Goal: Task Accomplishment & Management: Use online tool/utility

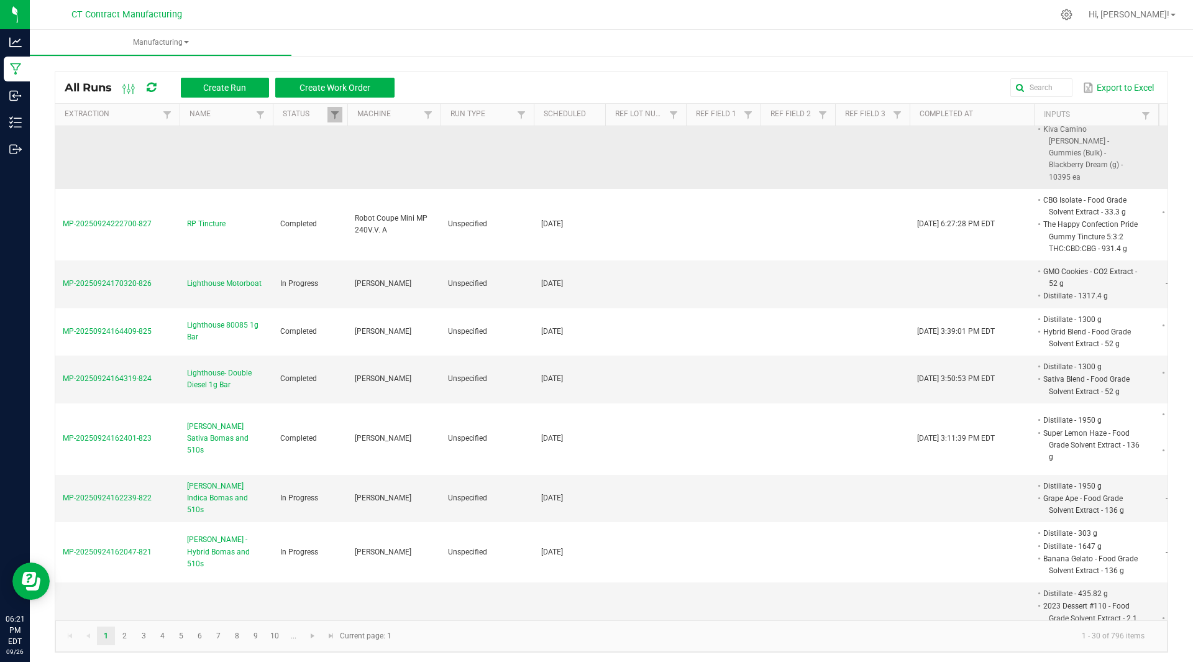
scroll to position [142, 0]
click at [116, 278] on span "MP-20250924170320-826" at bounding box center [107, 282] width 89 height 9
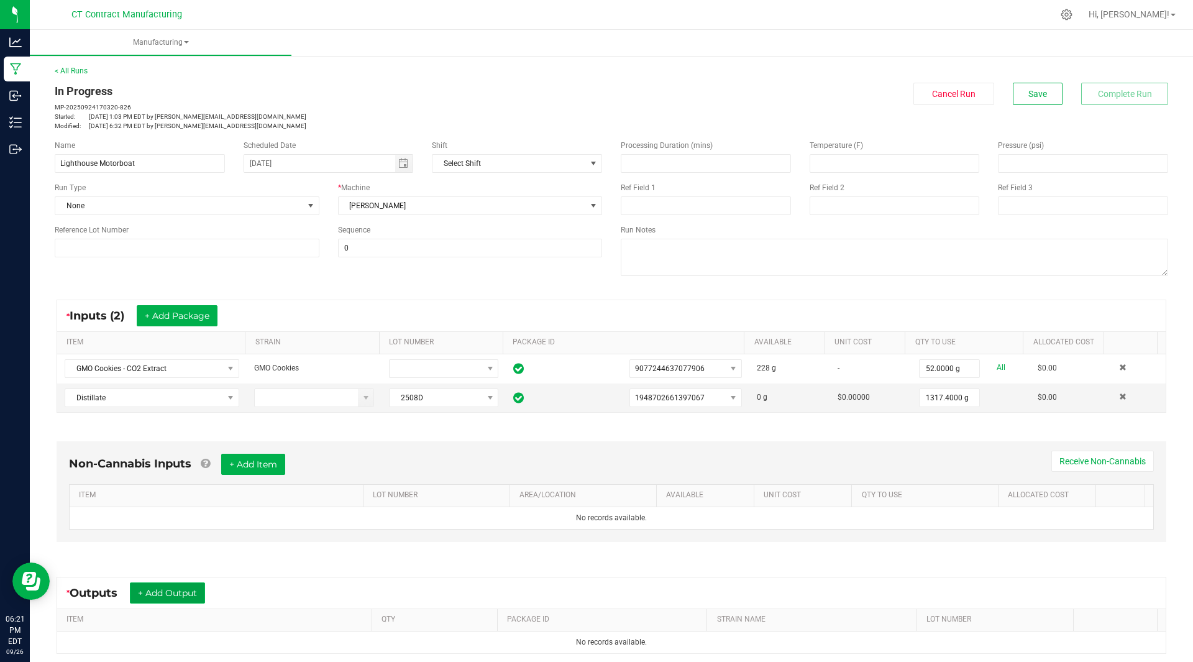
click at [180, 589] on button "+ Add Output" at bounding box center [167, 592] width 75 height 21
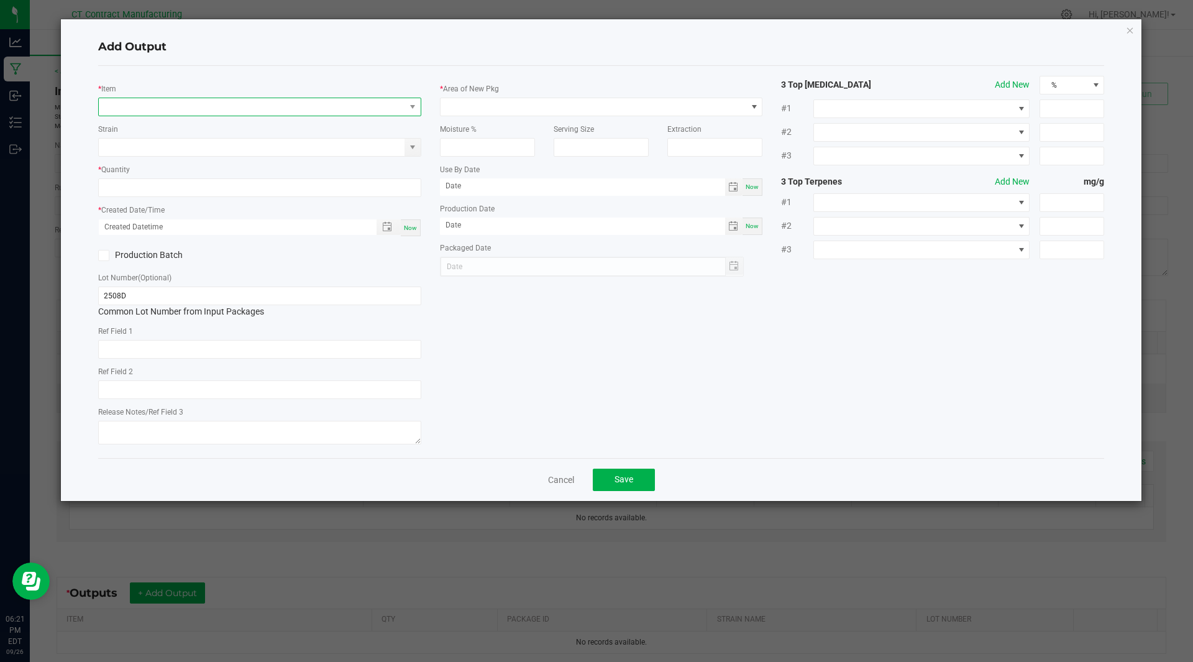
click at [193, 112] on span "NO DATA FOUND" at bounding box center [252, 106] width 306 height 17
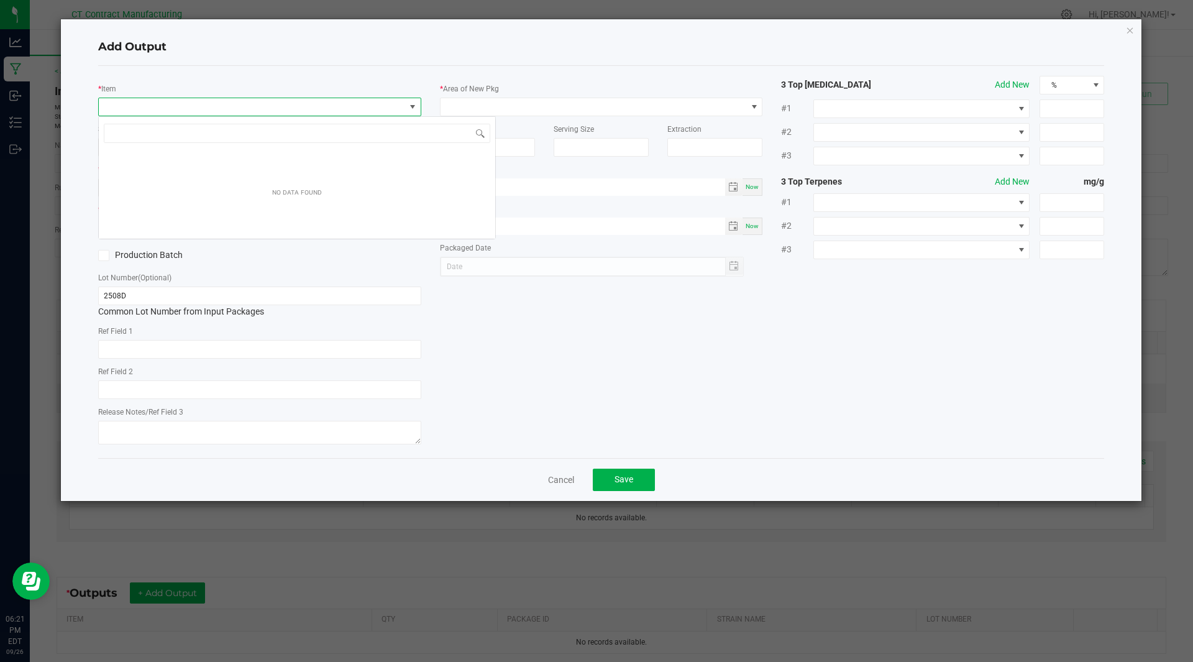
scroll to position [19, 323]
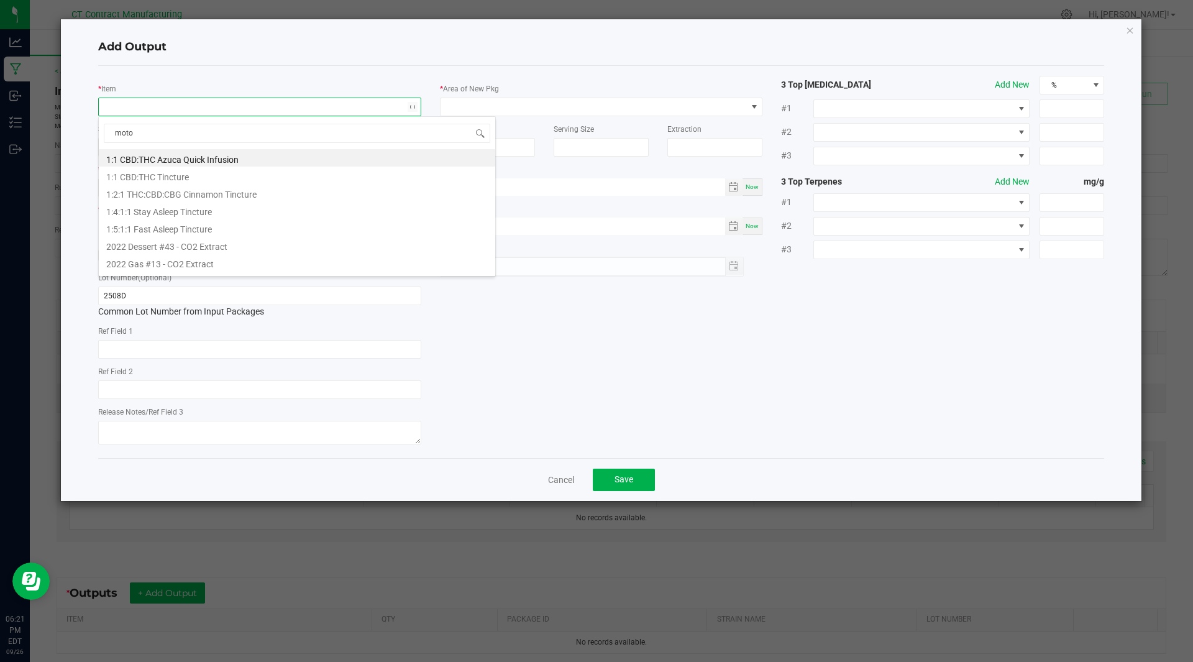
type input "motor"
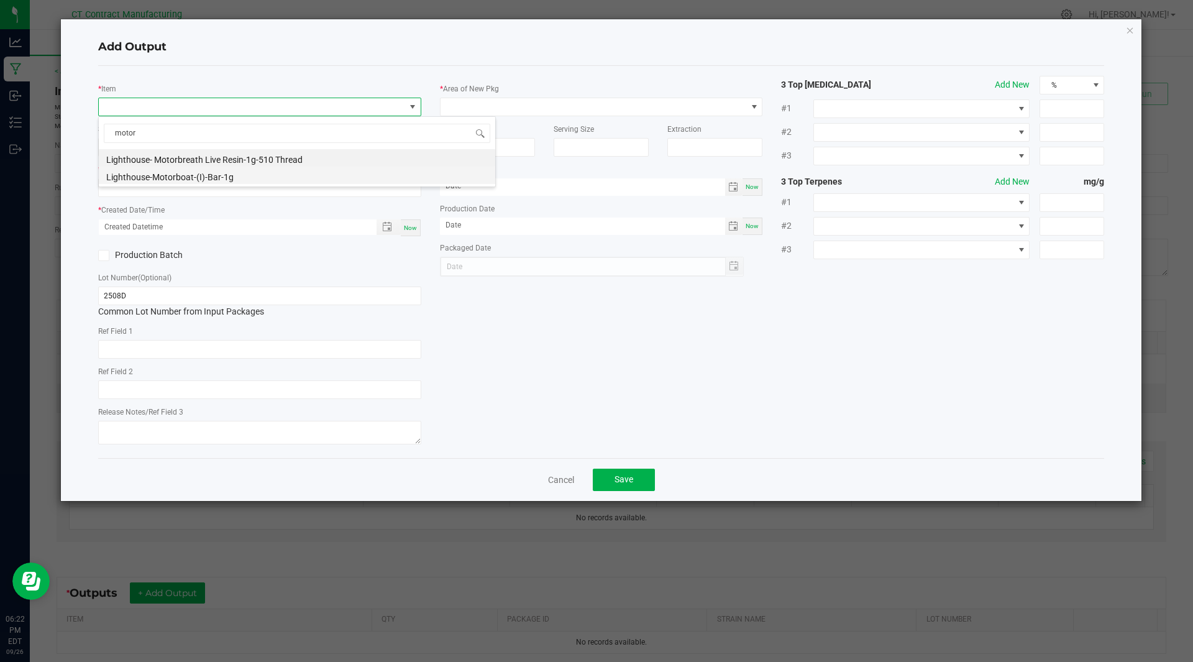
click at [191, 180] on li "Lighthouse-Motorboat-(I)-Bar-1g" at bounding box center [297, 175] width 396 height 17
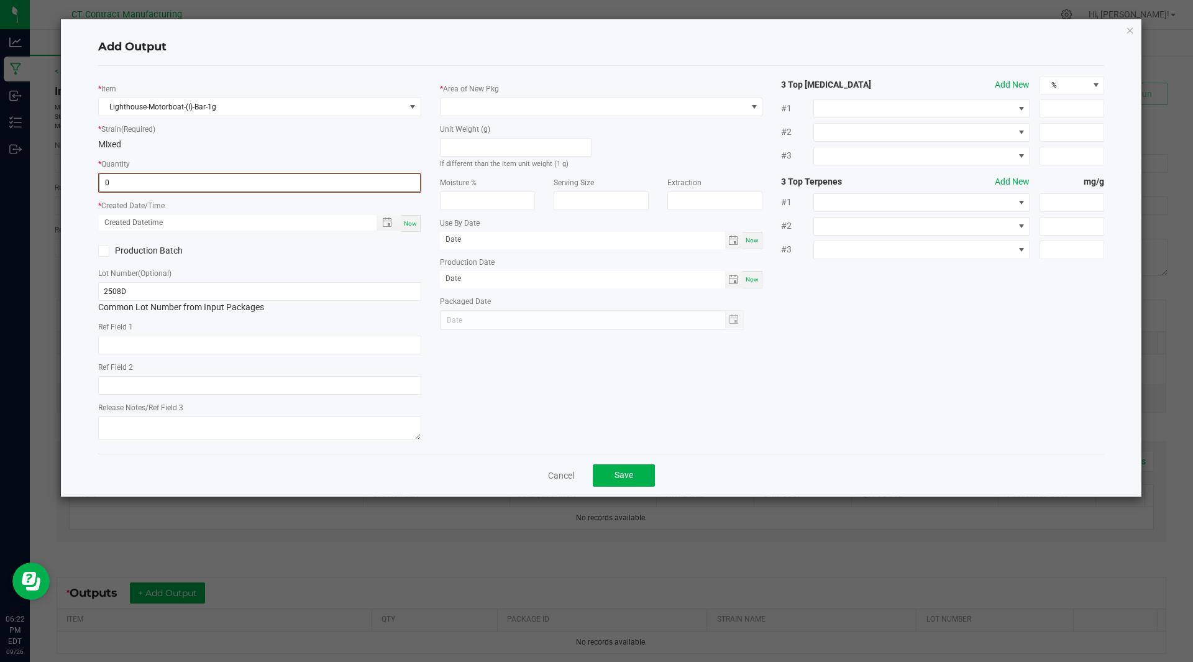
click at [176, 181] on input "0" at bounding box center [259, 182] width 321 height 17
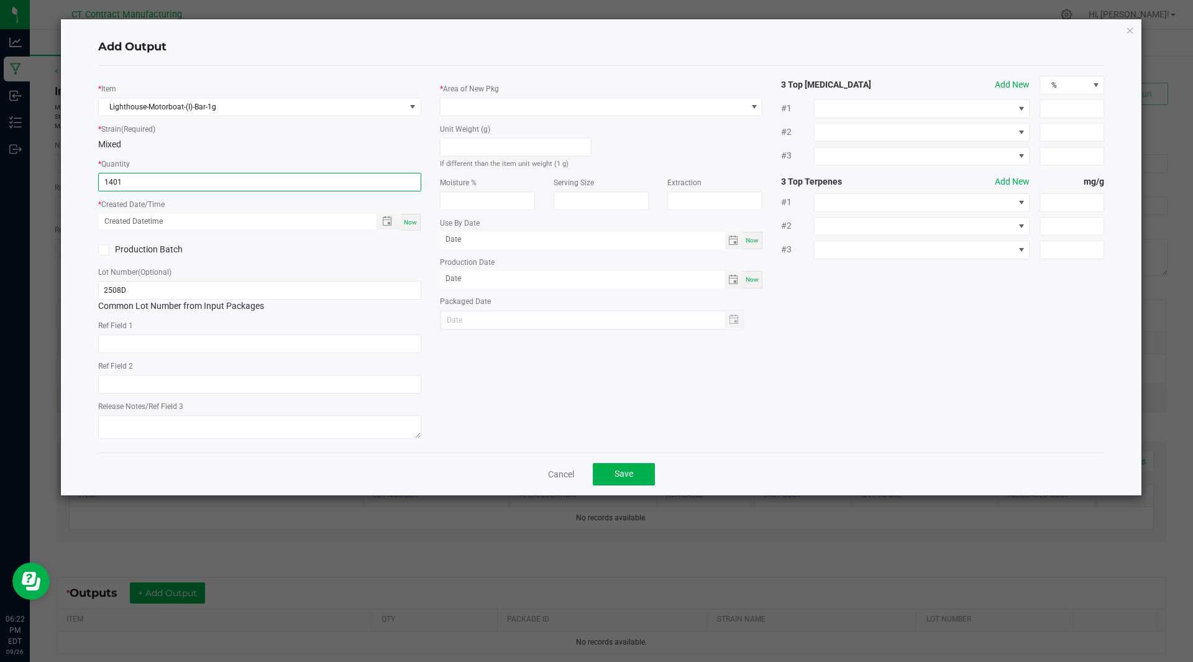
type input "1401 ea"
click at [408, 224] on span "Now" at bounding box center [410, 222] width 13 height 7
type input "[DATE] 6:22 PM"
type input "[DATE]"
click at [171, 298] on input "2508D" at bounding box center [259, 290] width 323 height 19
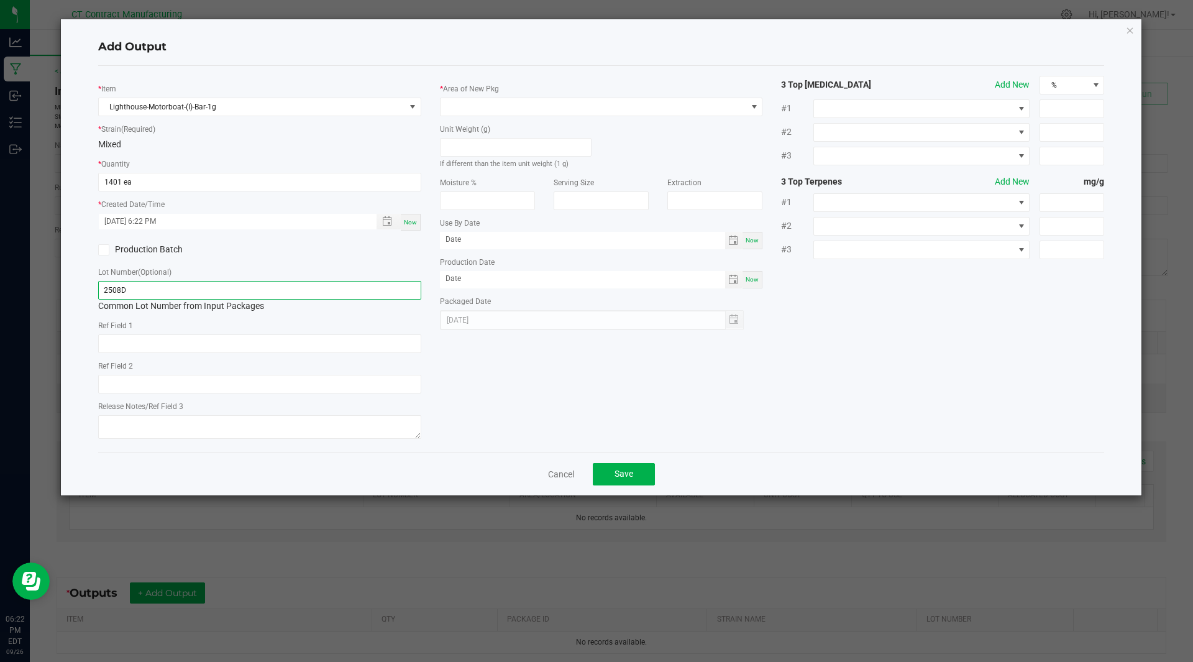
click at [171, 298] on input "2508D" at bounding box center [259, 290] width 323 height 19
type input "250926-LH-MB-1G-B"
click at [499, 110] on span at bounding box center [594, 106] width 306 height 17
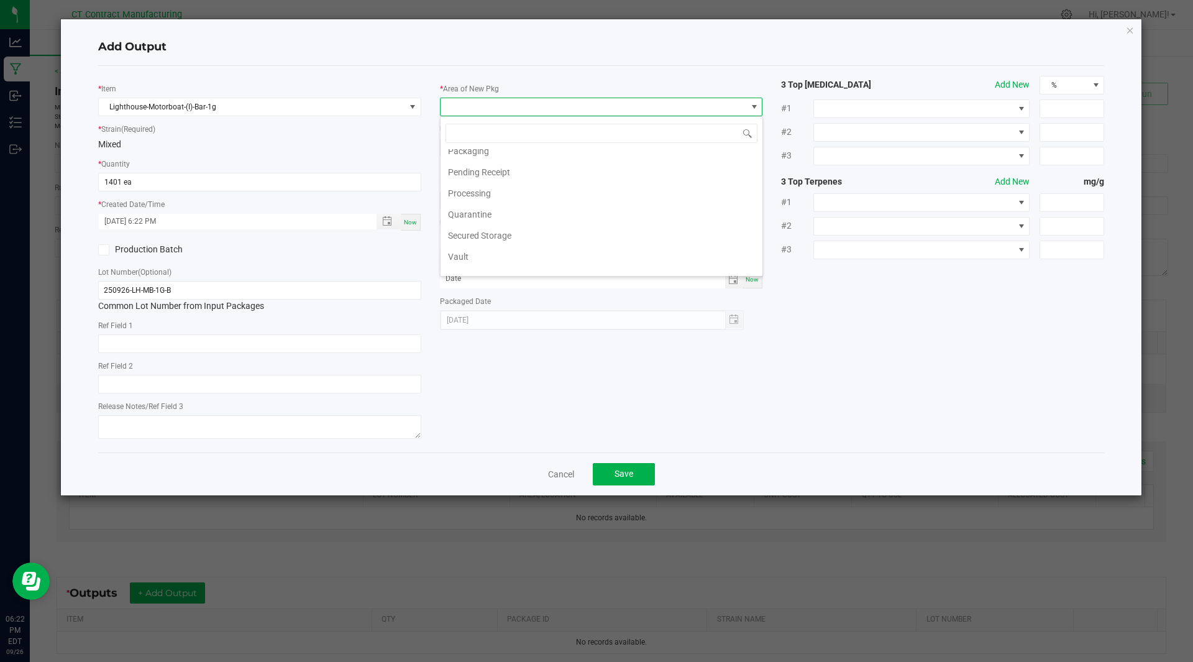
scroll to position [136, 0]
click at [502, 233] on li "Secured Storage" at bounding box center [602, 234] width 322 height 21
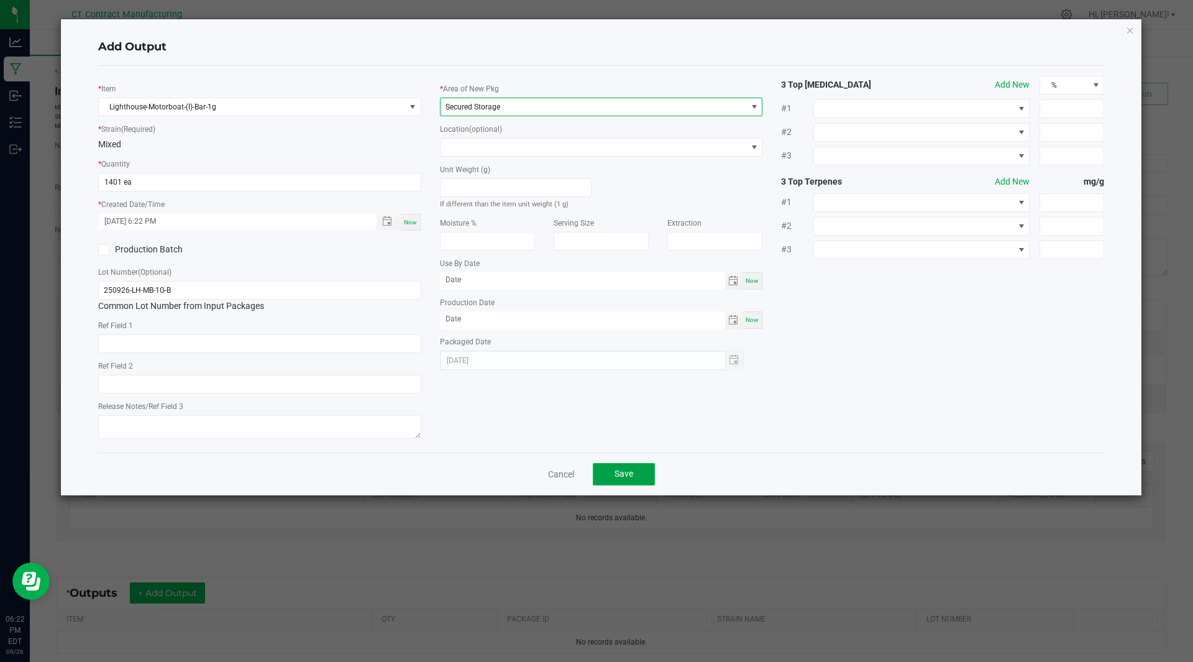
click at [641, 474] on button "Save" at bounding box center [624, 474] width 62 height 22
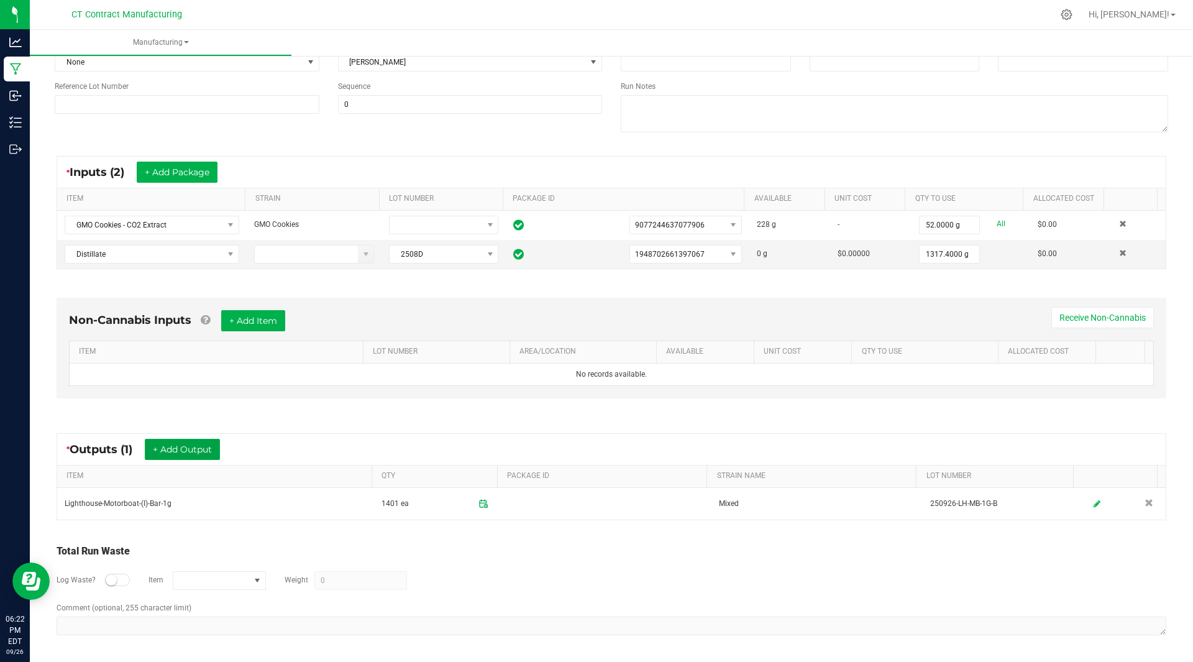
scroll to position [0, 0]
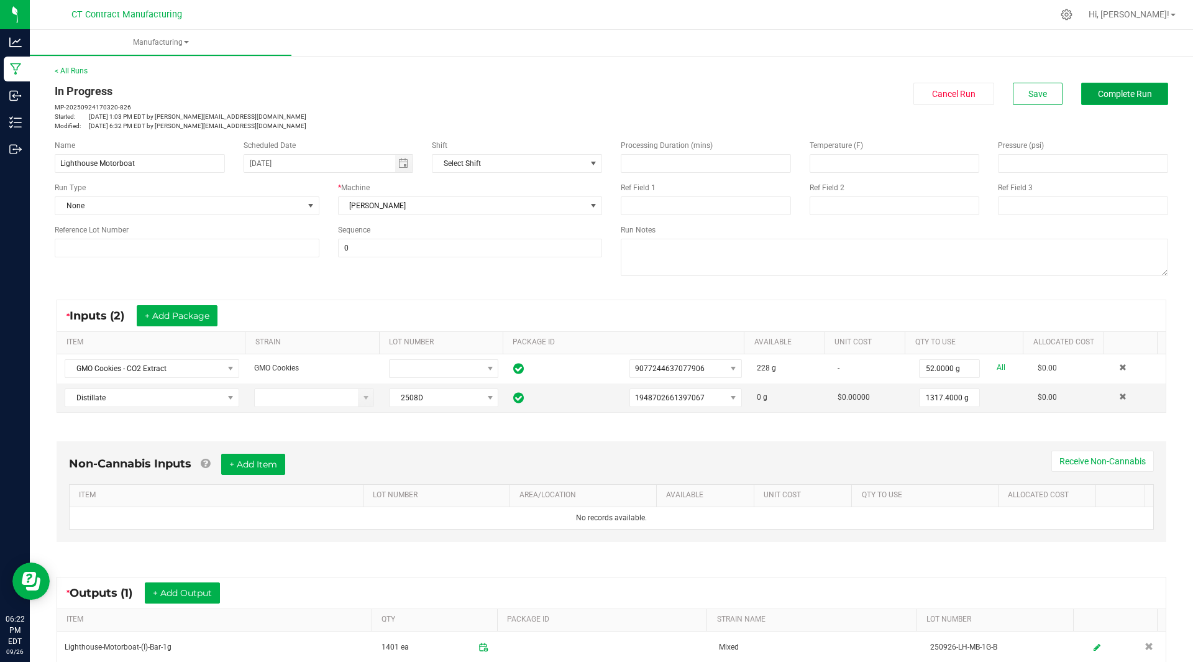
click at [1133, 99] on button "Complete Run" at bounding box center [1124, 94] width 87 height 22
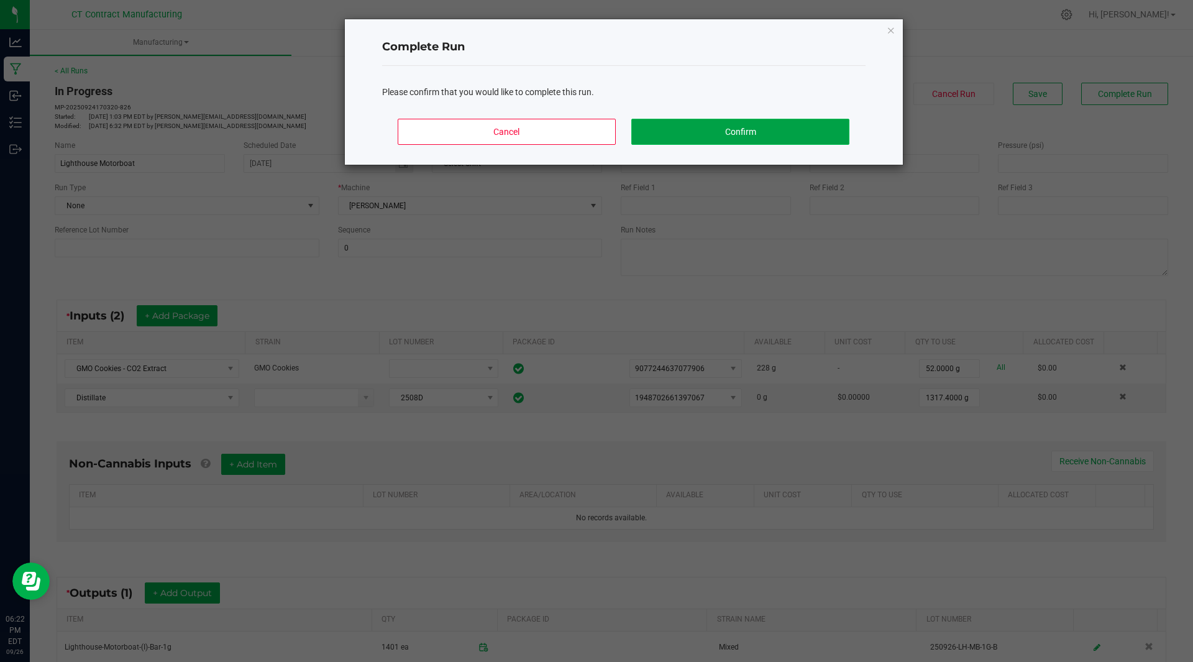
click at [785, 134] on button "Confirm" at bounding box center [739, 132] width 217 height 26
